Goal: Communication & Community: Answer question/provide support

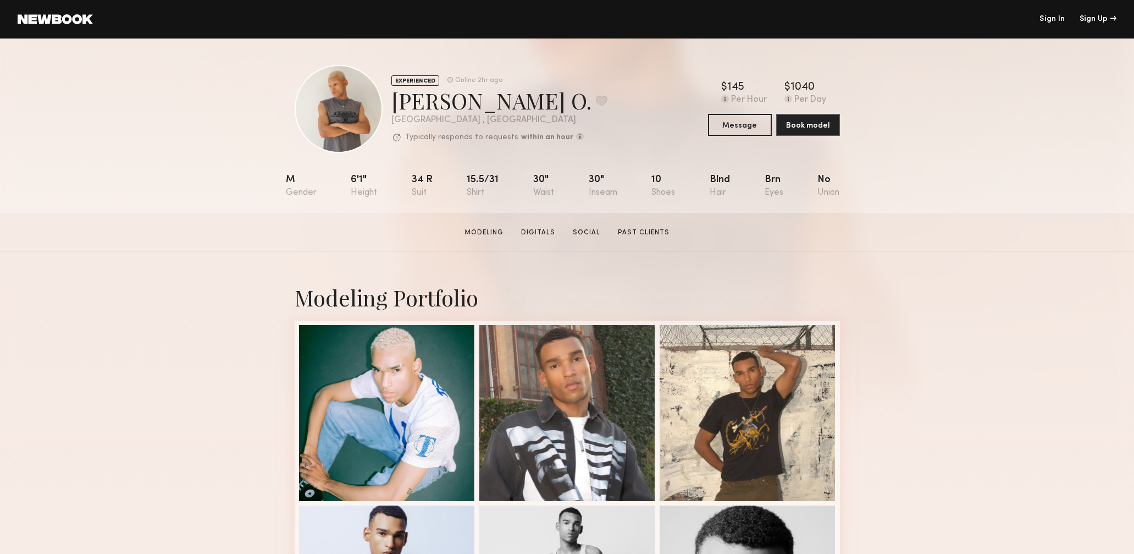
click at [1056, 18] on link "Sign In" at bounding box center [1052, 19] width 25 height 8
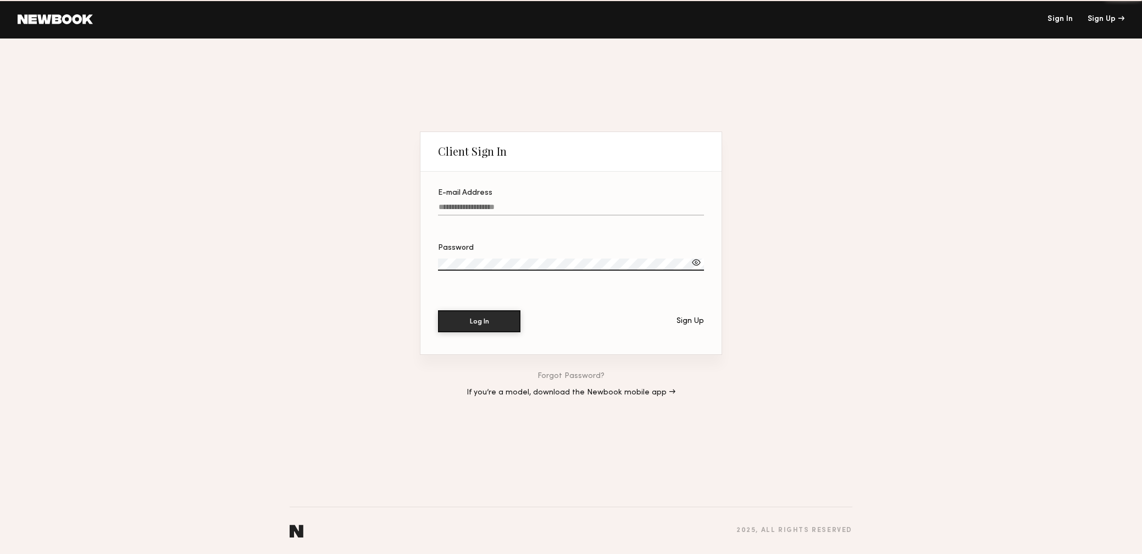
type input "**********"
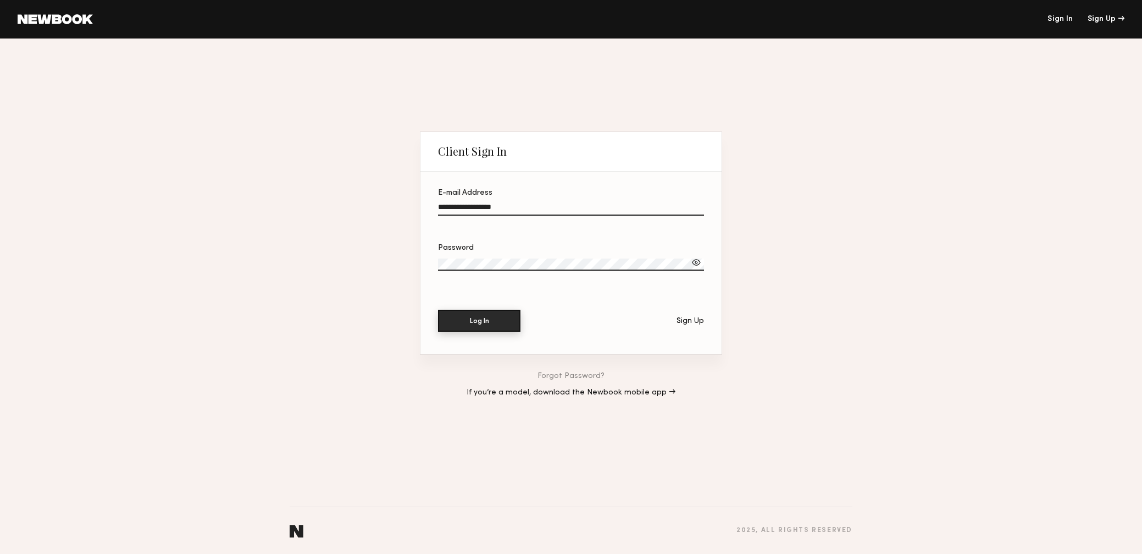
click at [478, 324] on button "Log In" at bounding box center [479, 321] width 82 height 22
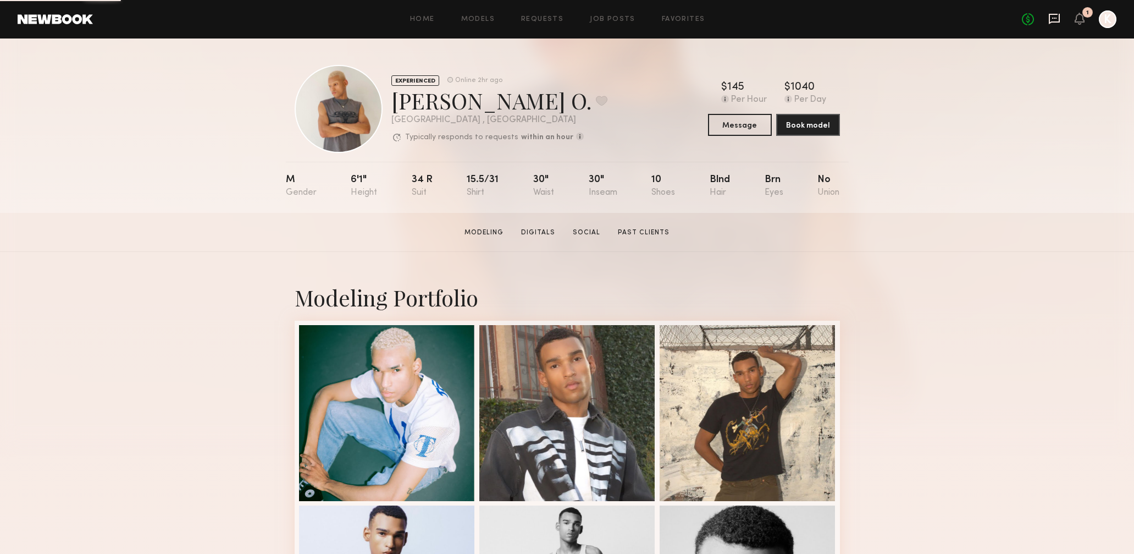
click at [1053, 15] on icon at bounding box center [1054, 19] width 12 height 12
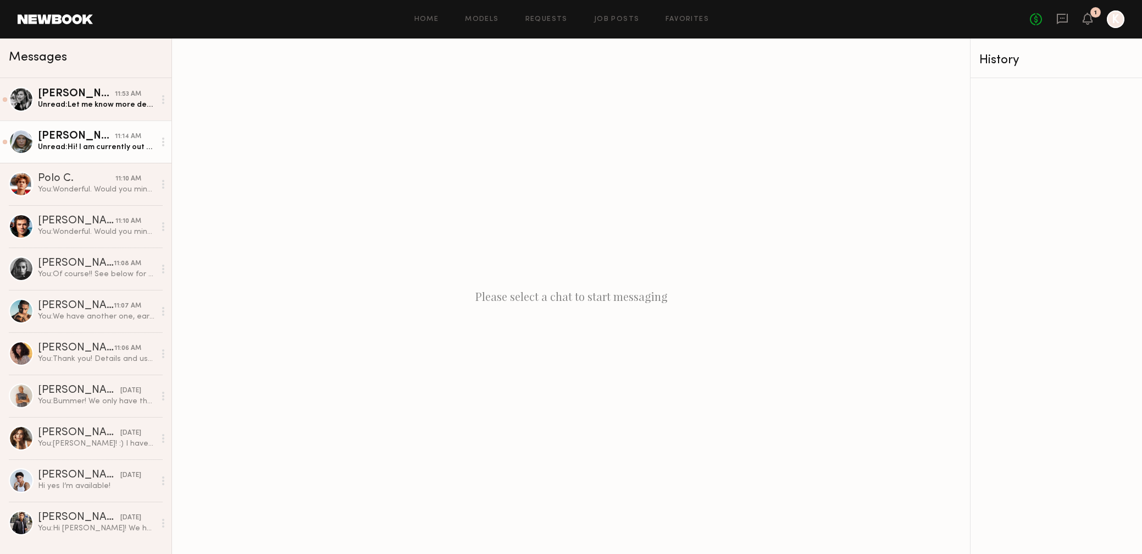
click at [123, 153] on link "Mallory P. 11:14 AM Unread: Hi! I am currently out of town or I would love to!!!" at bounding box center [86, 141] width 172 height 42
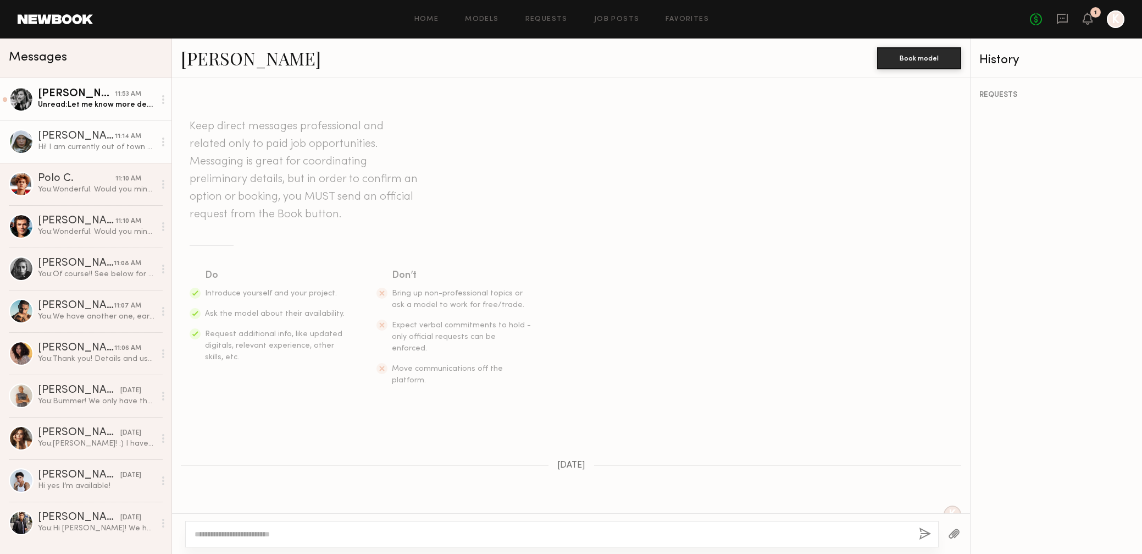
scroll to position [198, 0]
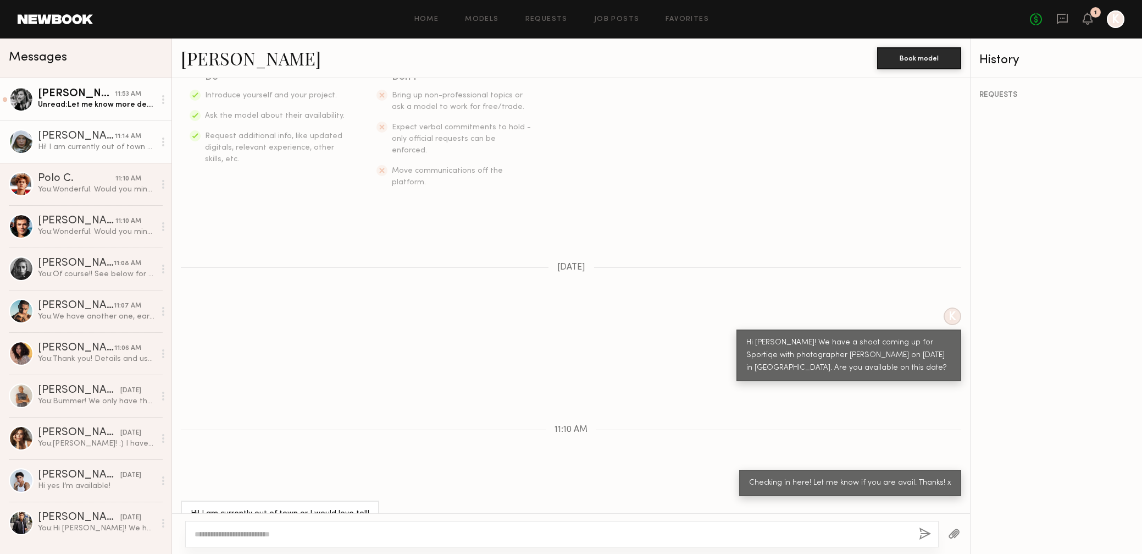
click at [124, 107] on div "Unread: Let me know more details about the job please :)" at bounding box center [96, 105] width 117 height 10
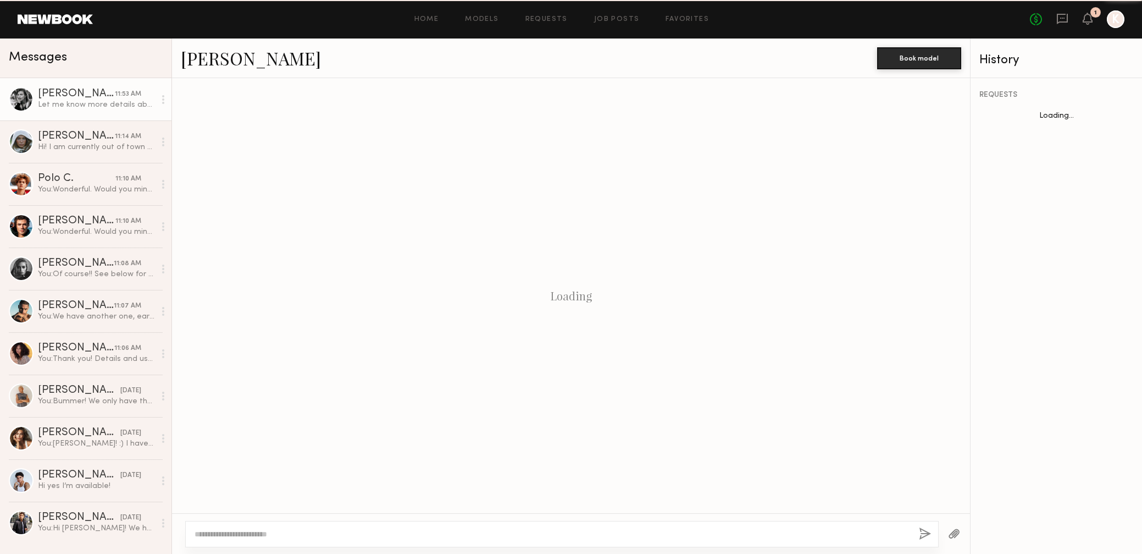
scroll to position [220, 0]
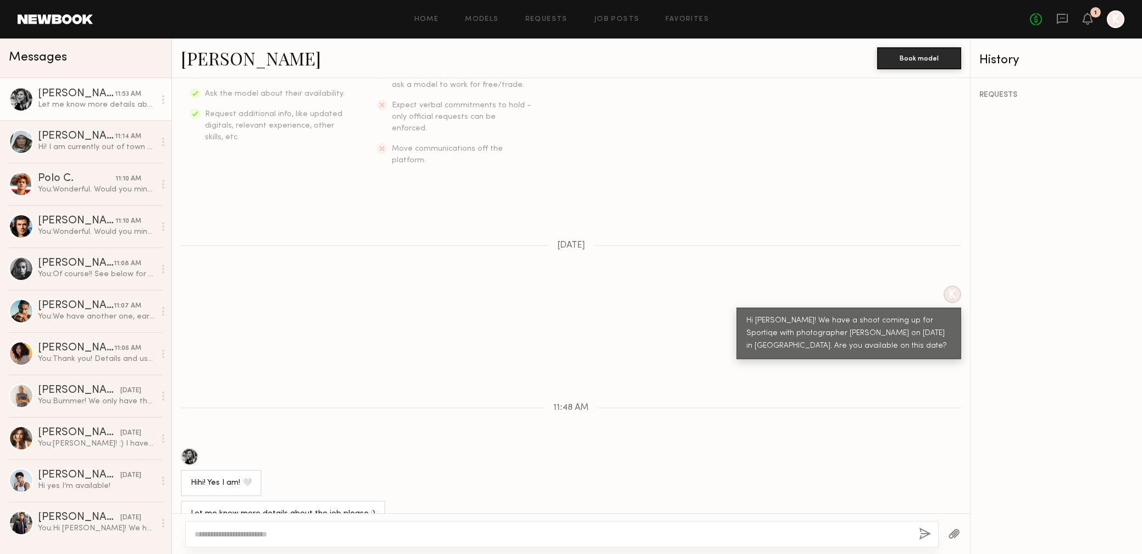
click at [195, 56] on link "Helena L." at bounding box center [251, 58] width 140 height 24
click at [95, 198] on link "Polo C. 11:10 AM You: Wonderful. Would you mind holding the time? Are you able …" at bounding box center [86, 184] width 172 height 42
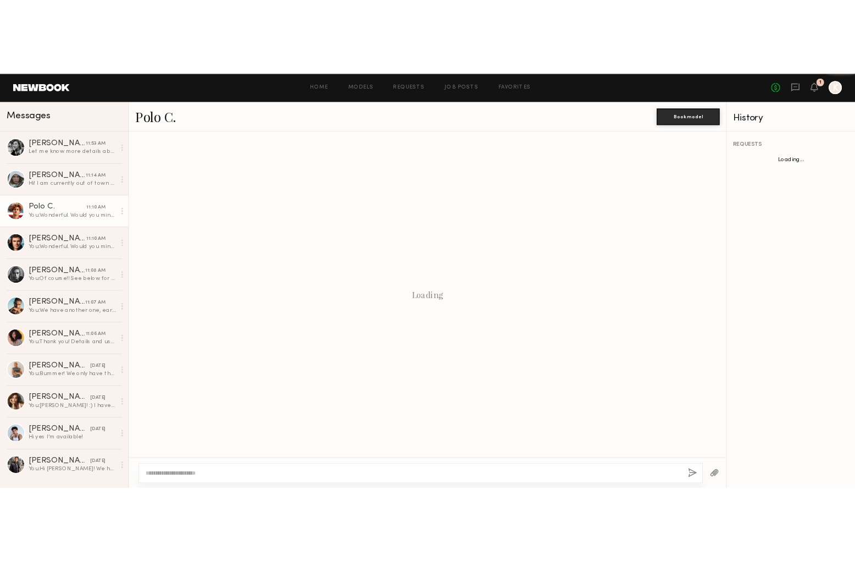
scroll to position [346, 0]
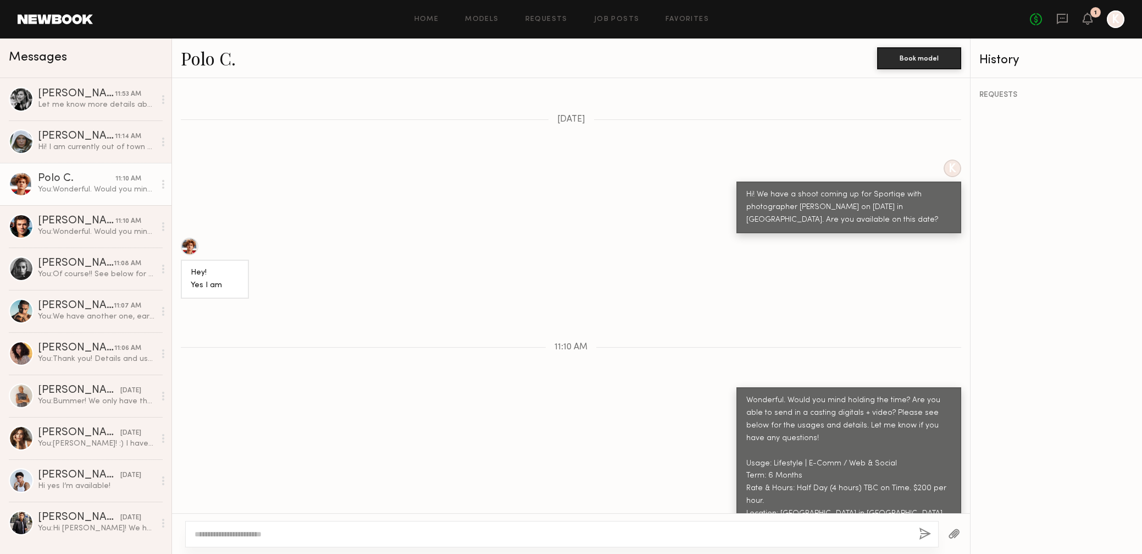
click at [209, 66] on link "Polo C." at bounding box center [208, 58] width 55 height 24
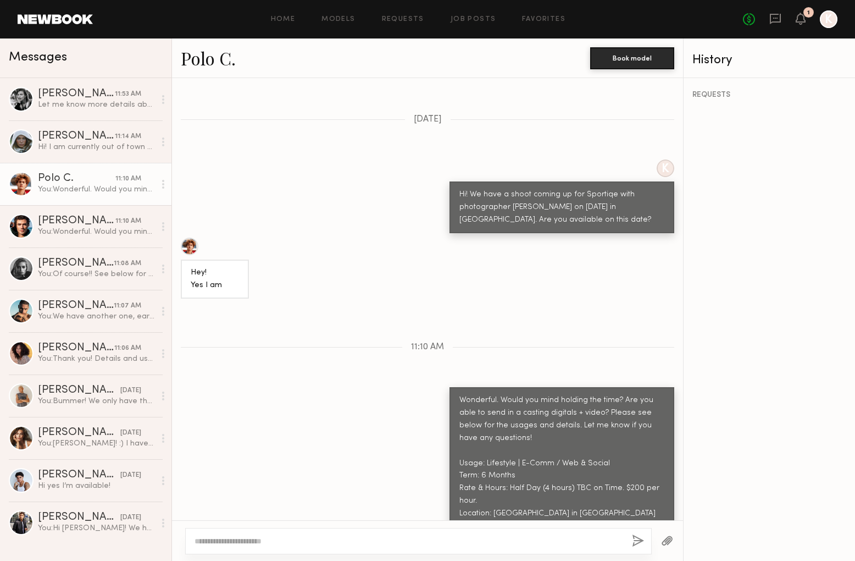
scroll to position [339, 0]
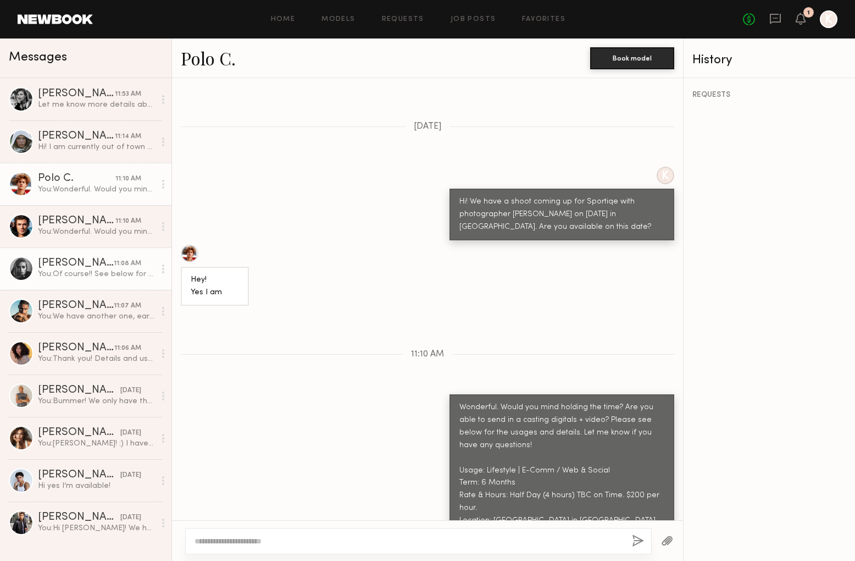
click at [66, 257] on link "Madison S. 11:08 AM You: Of course!! See below for usages. Let me know if you h…" at bounding box center [86, 268] width 172 height 42
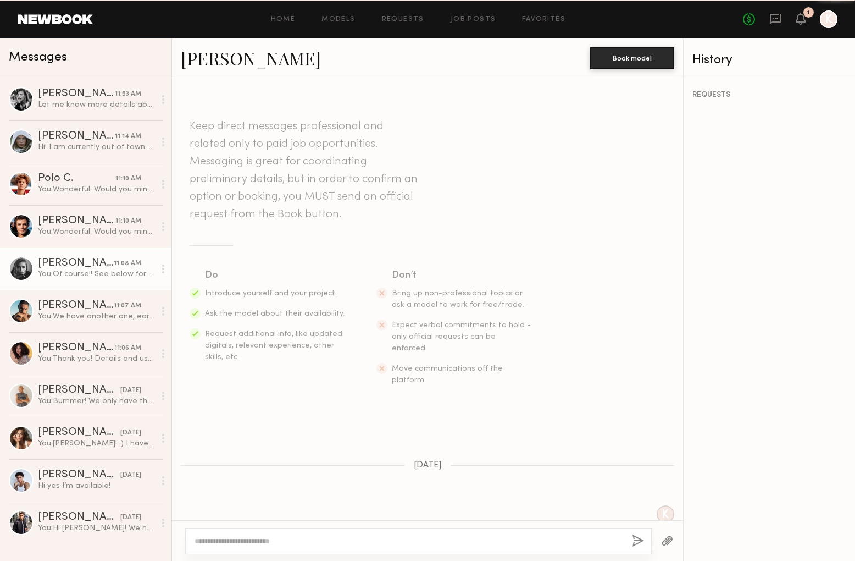
scroll to position [528, 0]
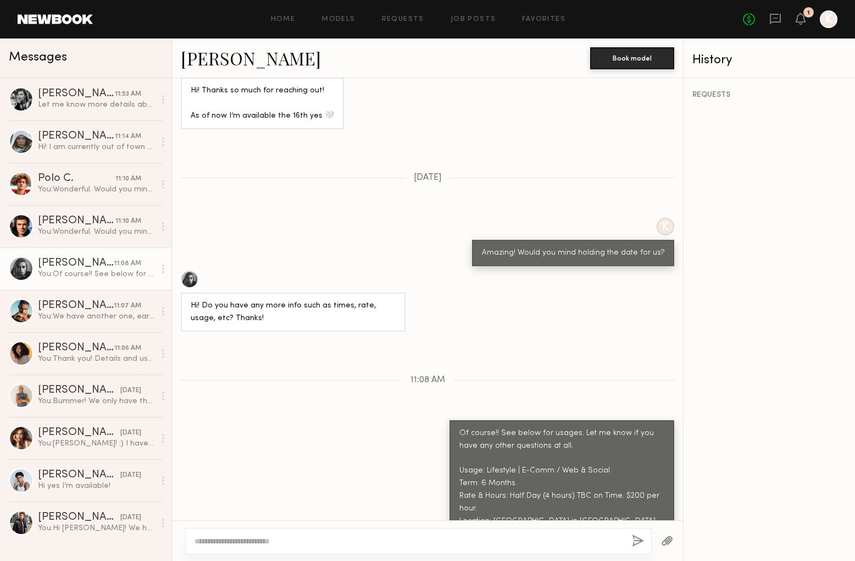
click at [218, 65] on link "Madison S." at bounding box center [251, 58] width 140 height 24
click at [80, 477] on div "Kjay W." at bounding box center [79, 475] width 82 height 11
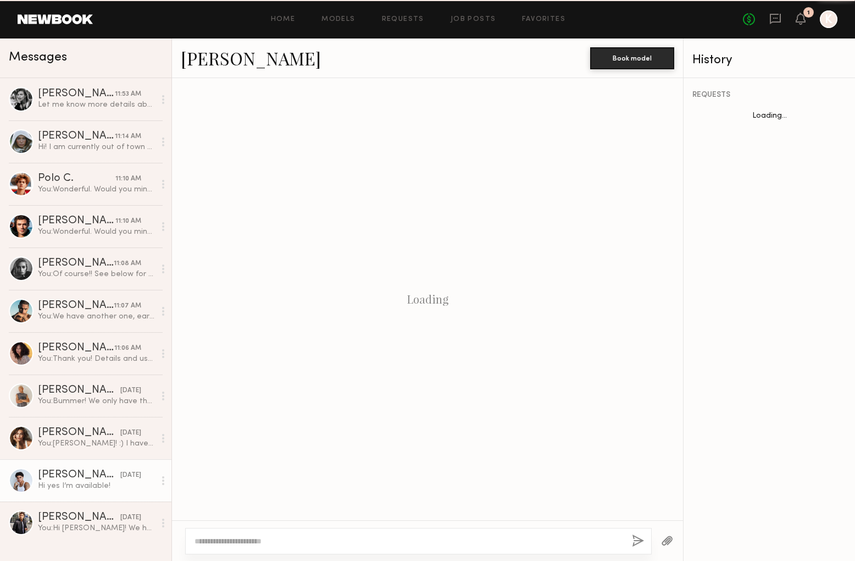
scroll to position [76, 0]
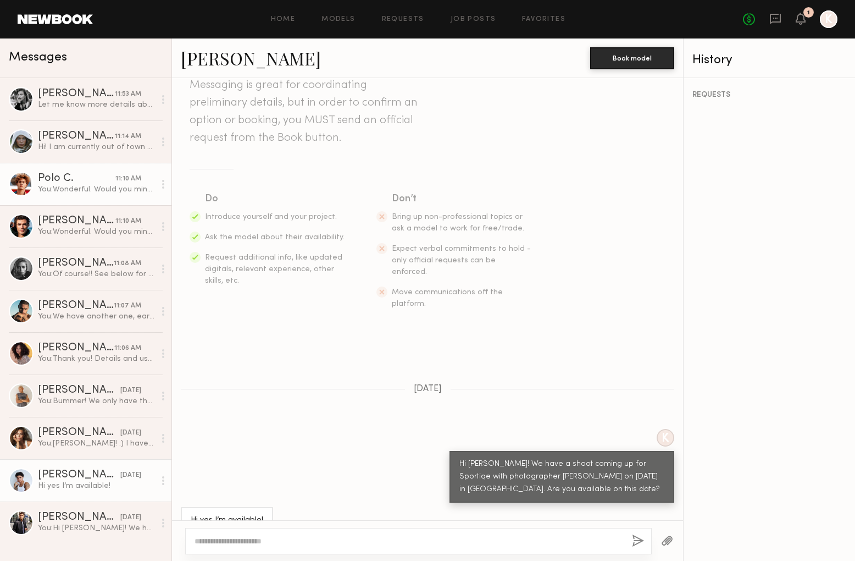
click at [67, 184] on div "Polo C." at bounding box center [77, 178] width 78 height 11
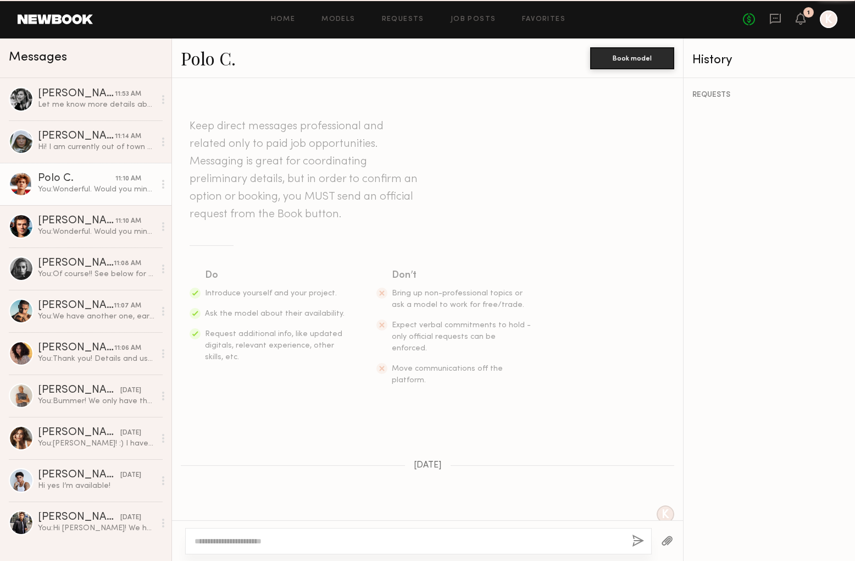
scroll to position [339, 0]
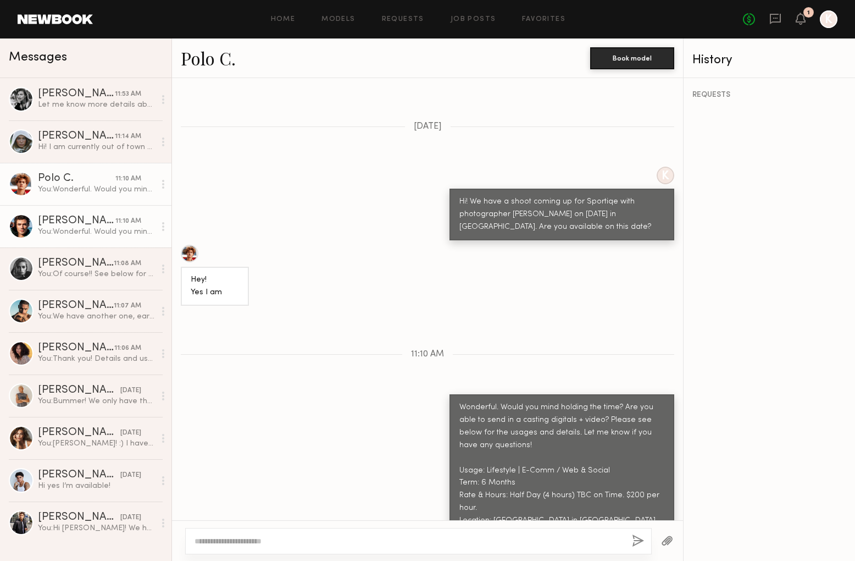
click at [70, 235] on div "You: Wonderful. Would you mind holding the time? Are you able to send in a cast…" at bounding box center [96, 232] width 117 height 10
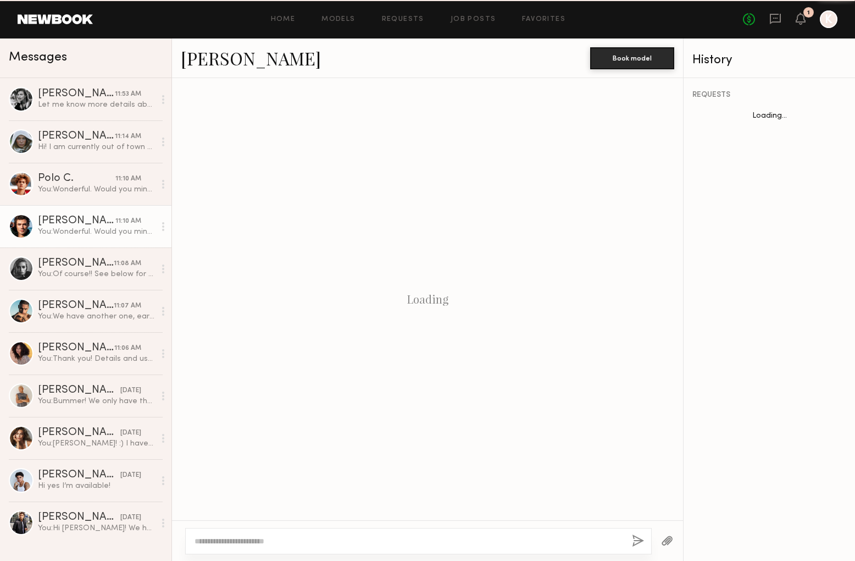
scroll to position [326, 0]
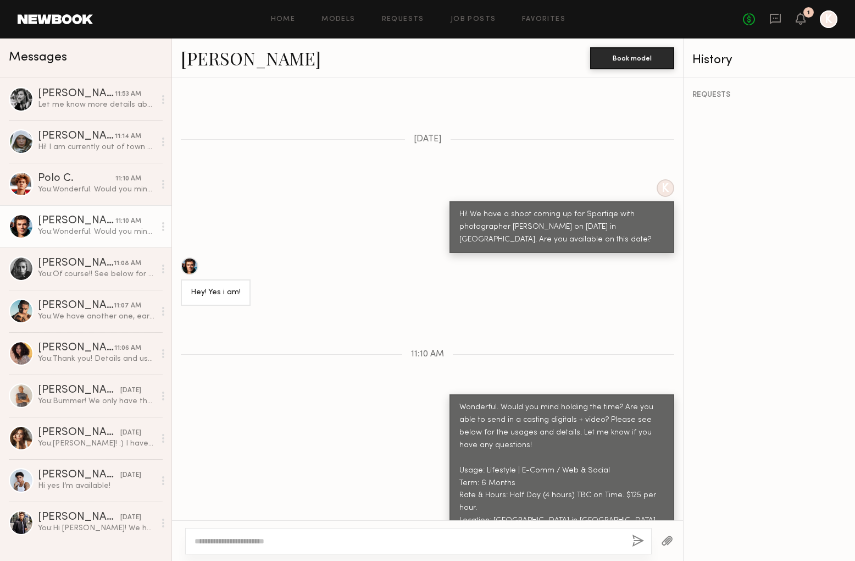
click at [230, 58] on link "Chase H." at bounding box center [251, 58] width 140 height 24
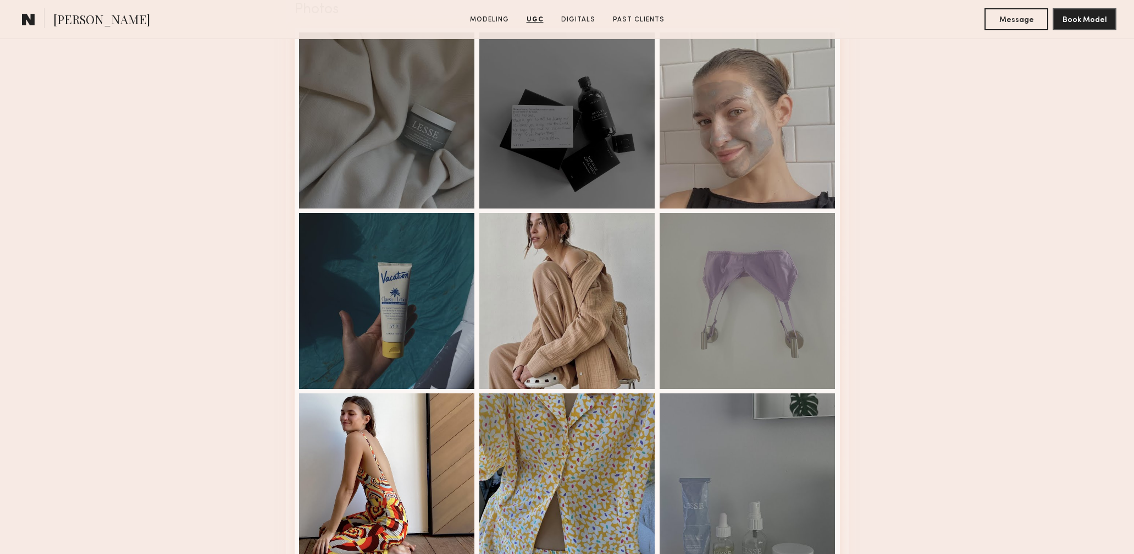
scroll to position [1621, 0]
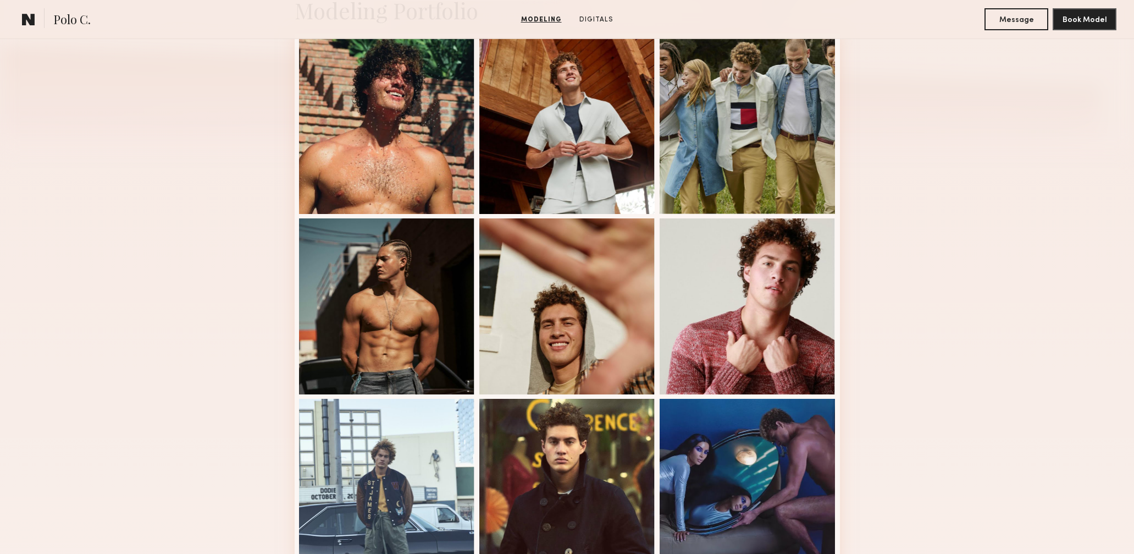
scroll to position [288, 0]
click at [334, 157] on div at bounding box center [387, 124] width 176 height 176
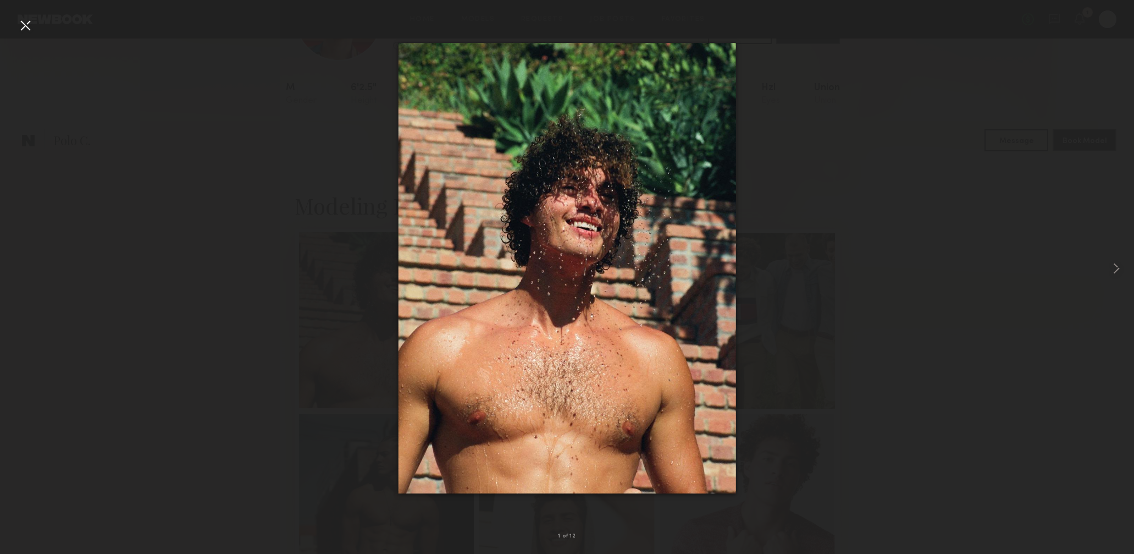
scroll to position [0, 0]
click at [162, 255] on div at bounding box center [567, 268] width 1134 height 501
click at [869, 136] on div at bounding box center [567, 268] width 1134 height 501
drag, startPoint x: 19, startPoint y: 28, endPoint x: 122, endPoint y: 74, distance: 112.7
click at [19, 29] on div at bounding box center [25, 25] width 18 height 18
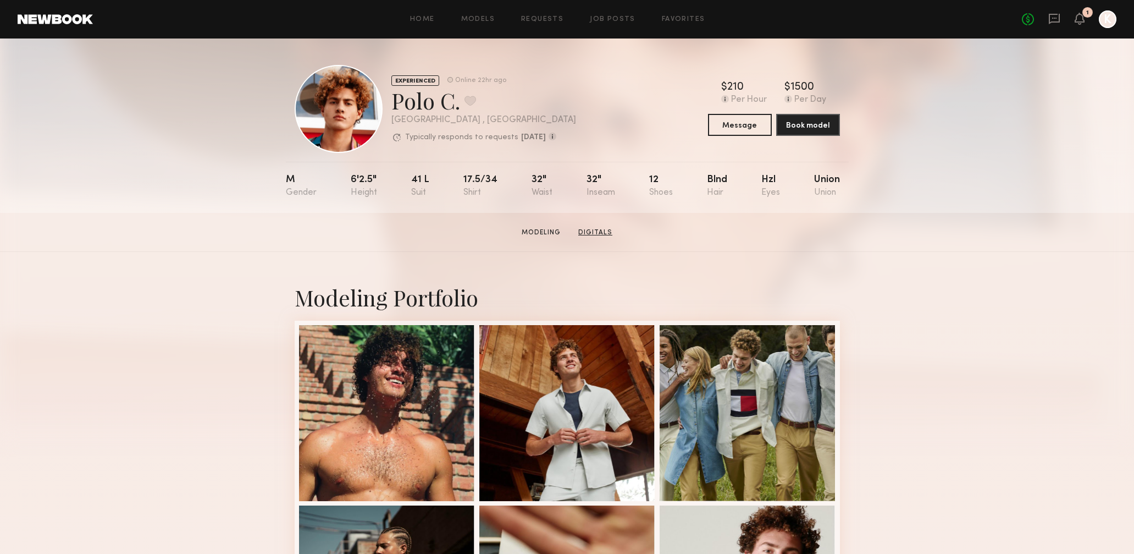
click at [595, 232] on link "Digitals" at bounding box center [595, 233] width 43 height 10
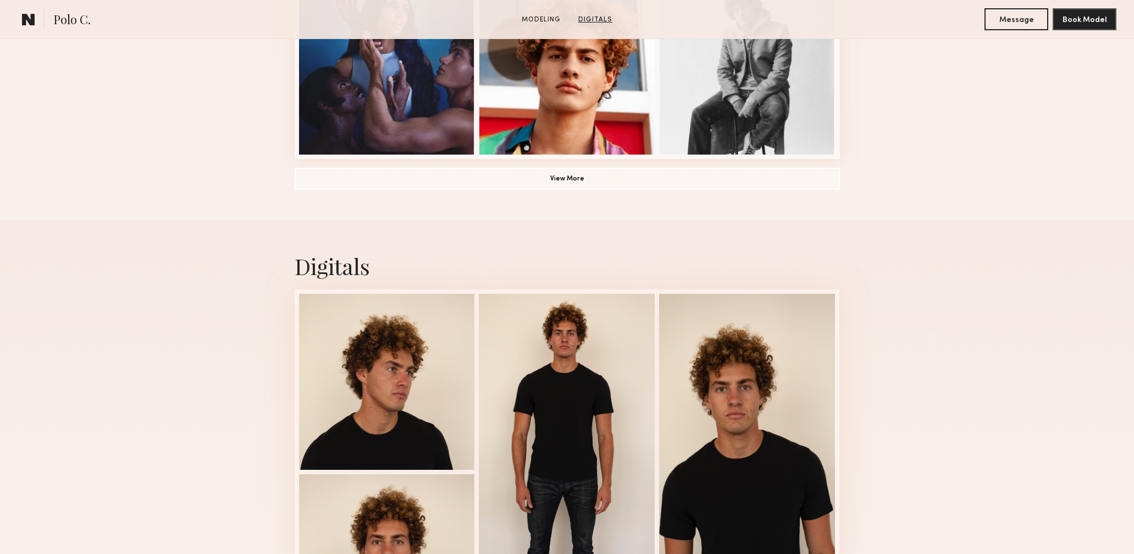
scroll to position [1041, 0]
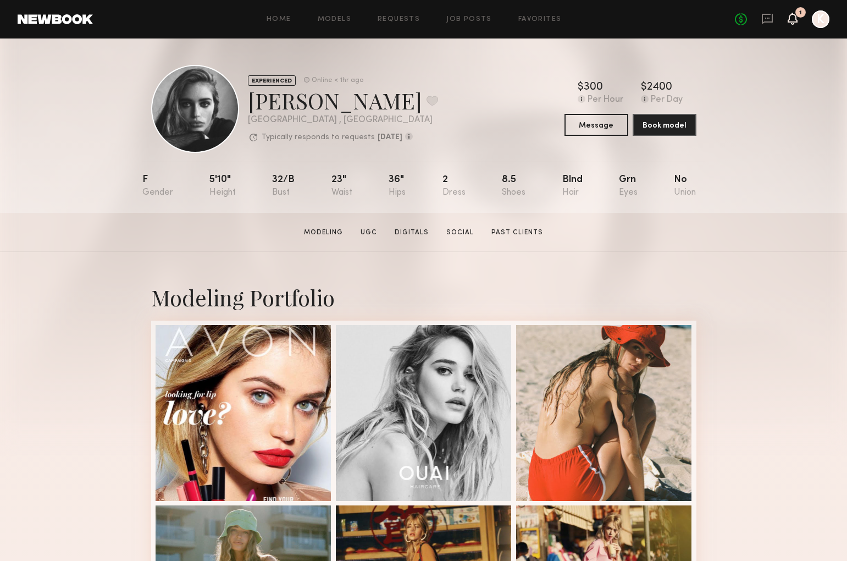
click at [794, 17] on icon at bounding box center [792, 18] width 9 height 8
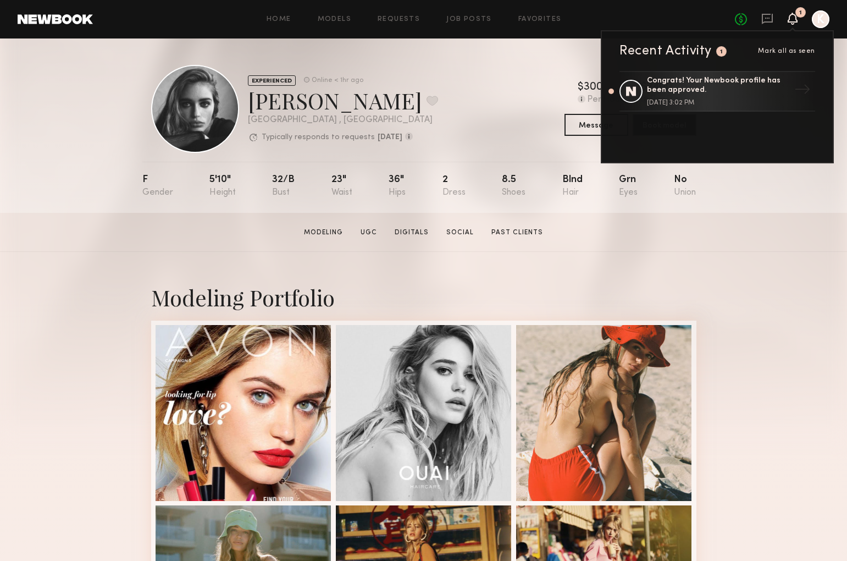
click at [795, 18] on icon at bounding box center [792, 18] width 9 height 8
click at [785, 20] on div "No fees up to $5,000 1 Recent Activity 1 Mark all as seen Congrats! Your Newboo…" at bounding box center [782, 19] width 95 height 18
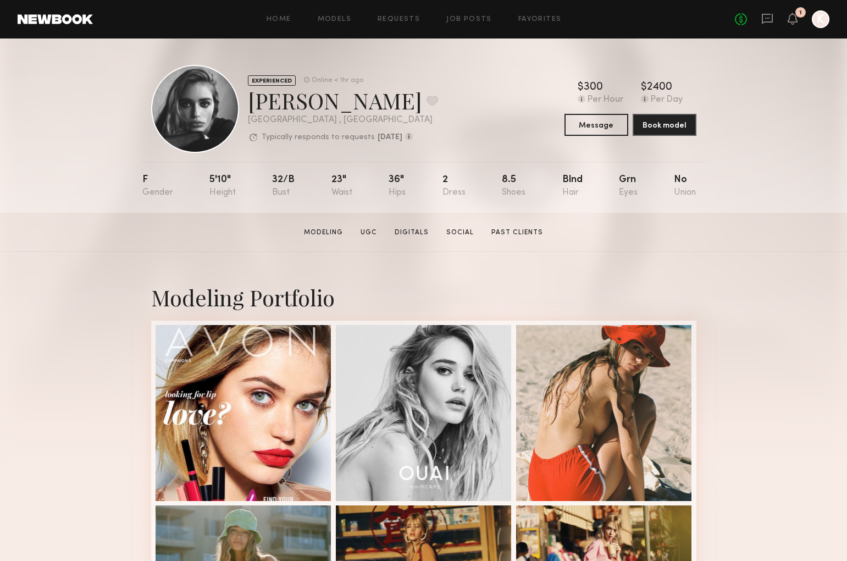
click at [758, 21] on div "No fees up to $5,000 1 K" at bounding box center [782, 19] width 95 height 18
click at [765, 19] on icon at bounding box center [767, 19] width 12 height 12
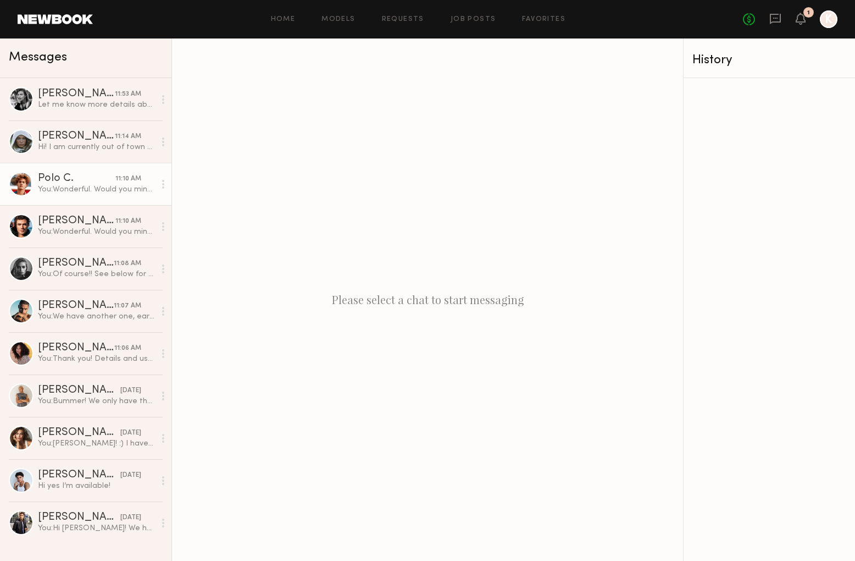
click at [95, 195] on link "Polo C. 11:10 AM You: Wonderful. Would you mind holding the time? Are you able …" at bounding box center [86, 184] width 172 height 42
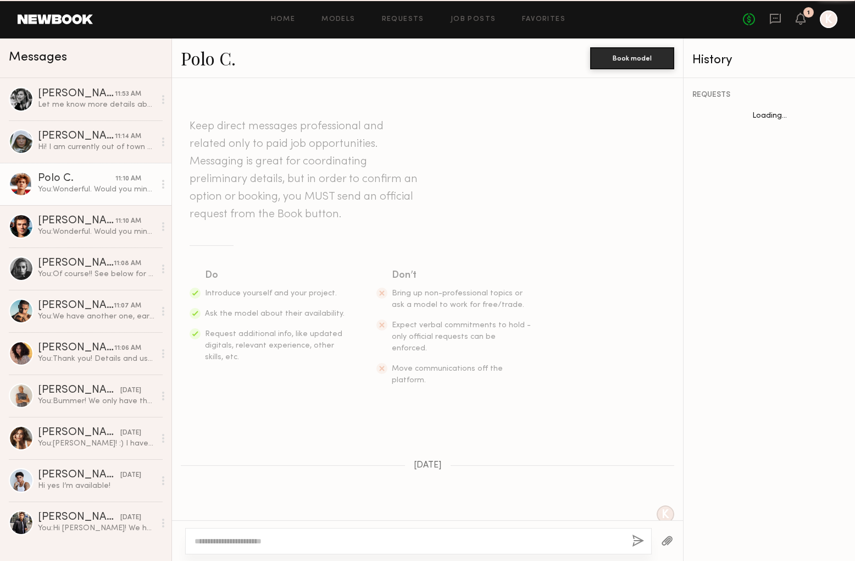
scroll to position [339, 0]
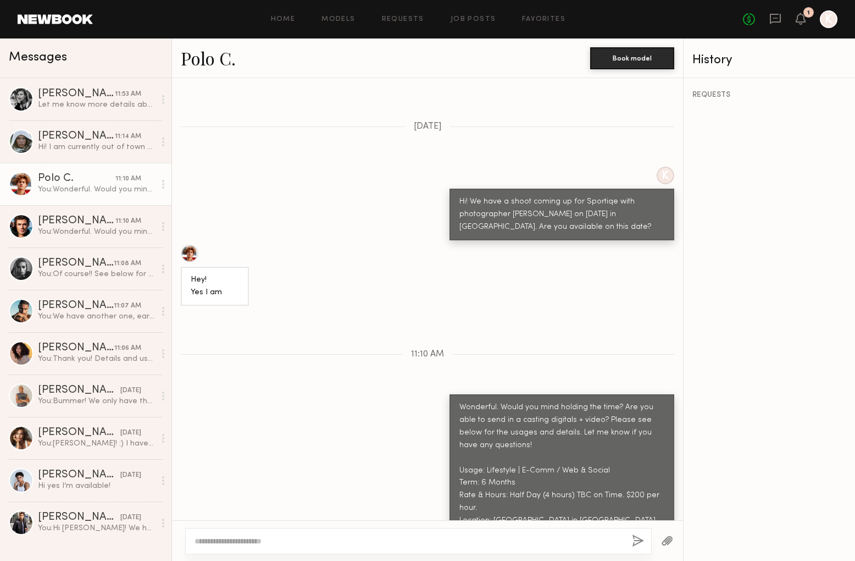
click at [195, 56] on link "Polo C." at bounding box center [208, 58] width 55 height 24
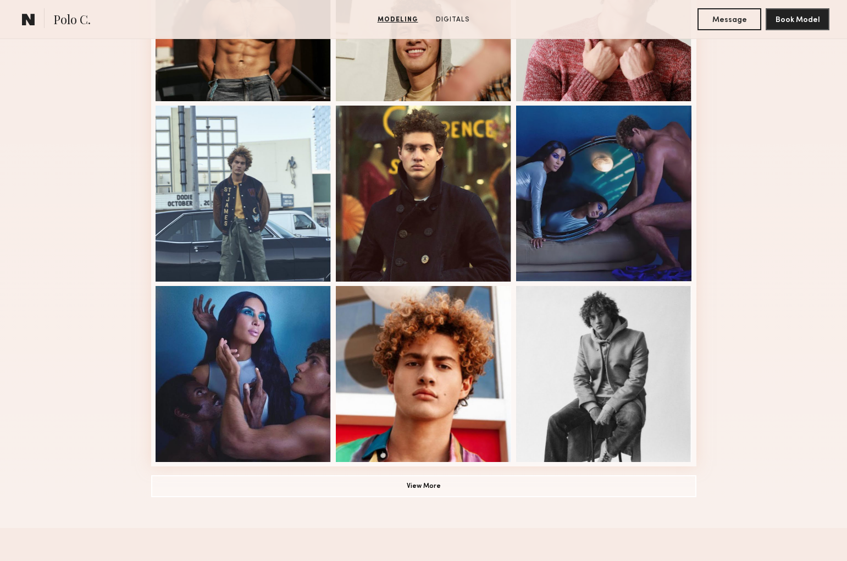
scroll to position [598, 0]
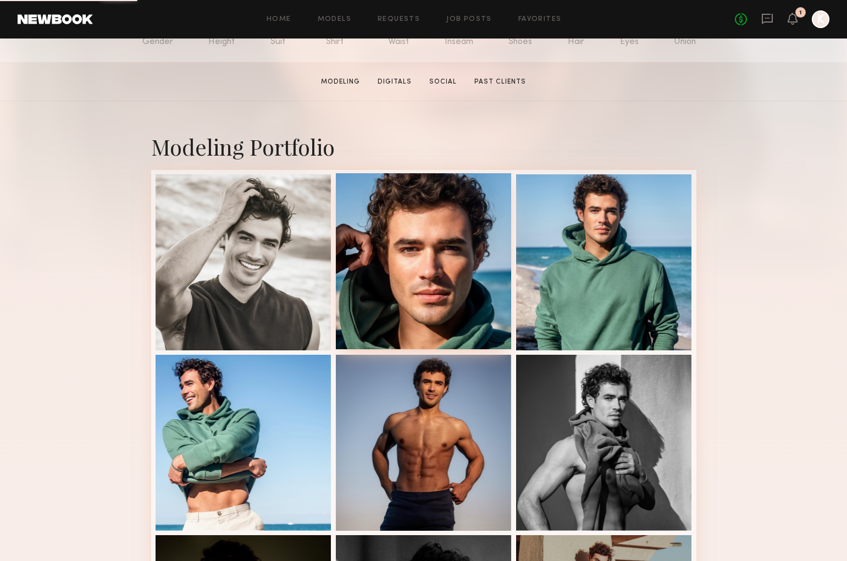
scroll to position [176, 0]
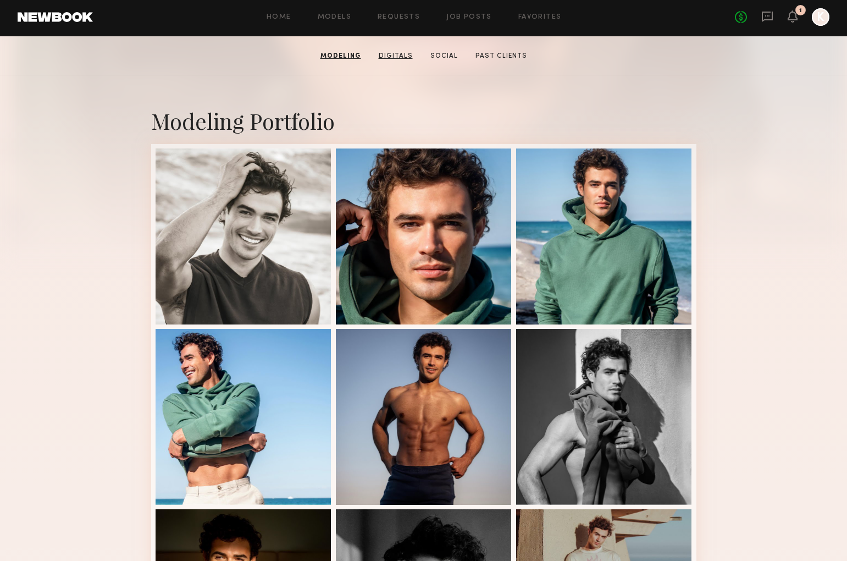
click at [389, 59] on link "Digitals" at bounding box center [395, 56] width 43 height 10
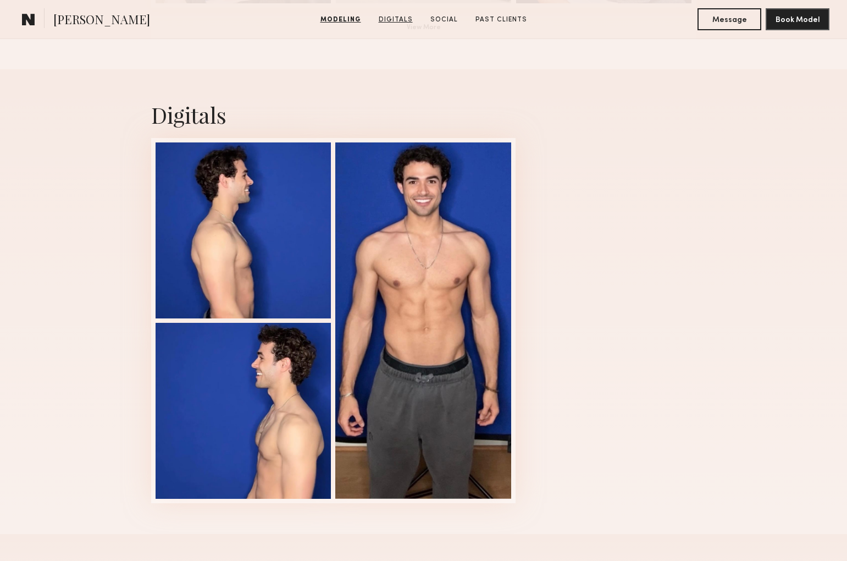
scroll to position [1041, 0]
